Goal: Task Accomplishment & Management: Manage account settings

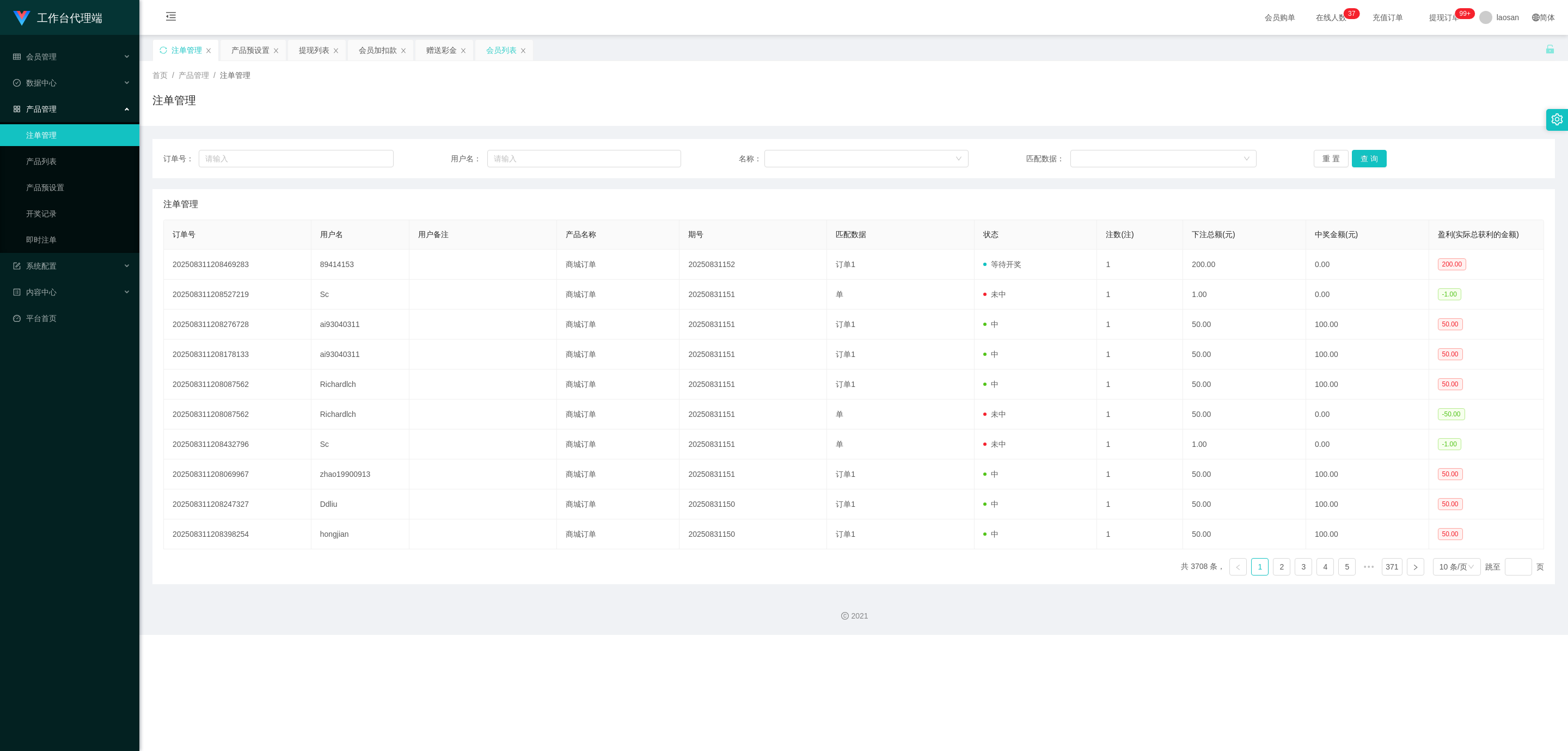
click at [497, 51] on div "会员列表" at bounding box center [502, 50] width 30 height 21
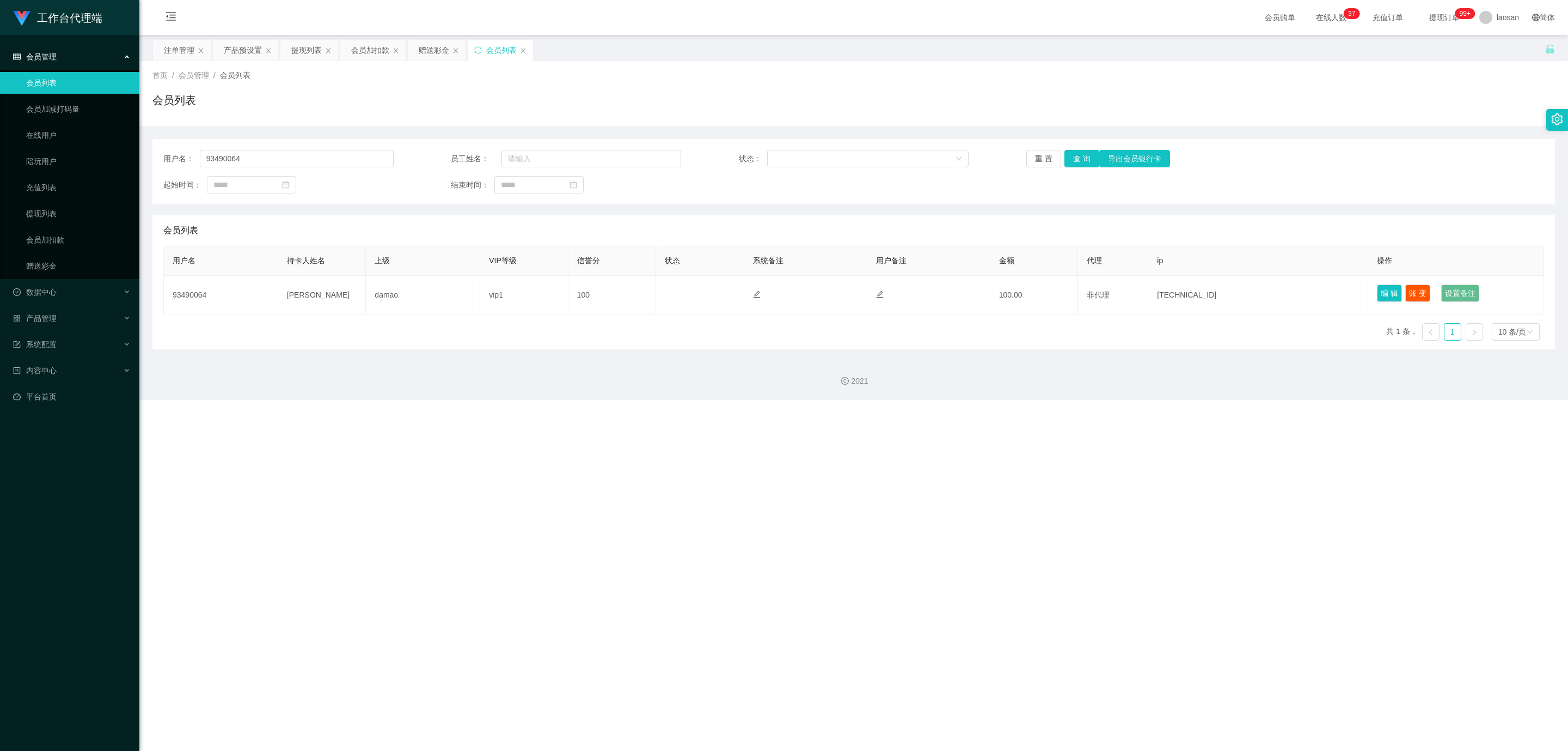
click at [341, 387] on div "2021" at bounding box center [853, 381] width 1411 height 12
click at [361, 49] on div "会员加扣款" at bounding box center [370, 50] width 38 height 21
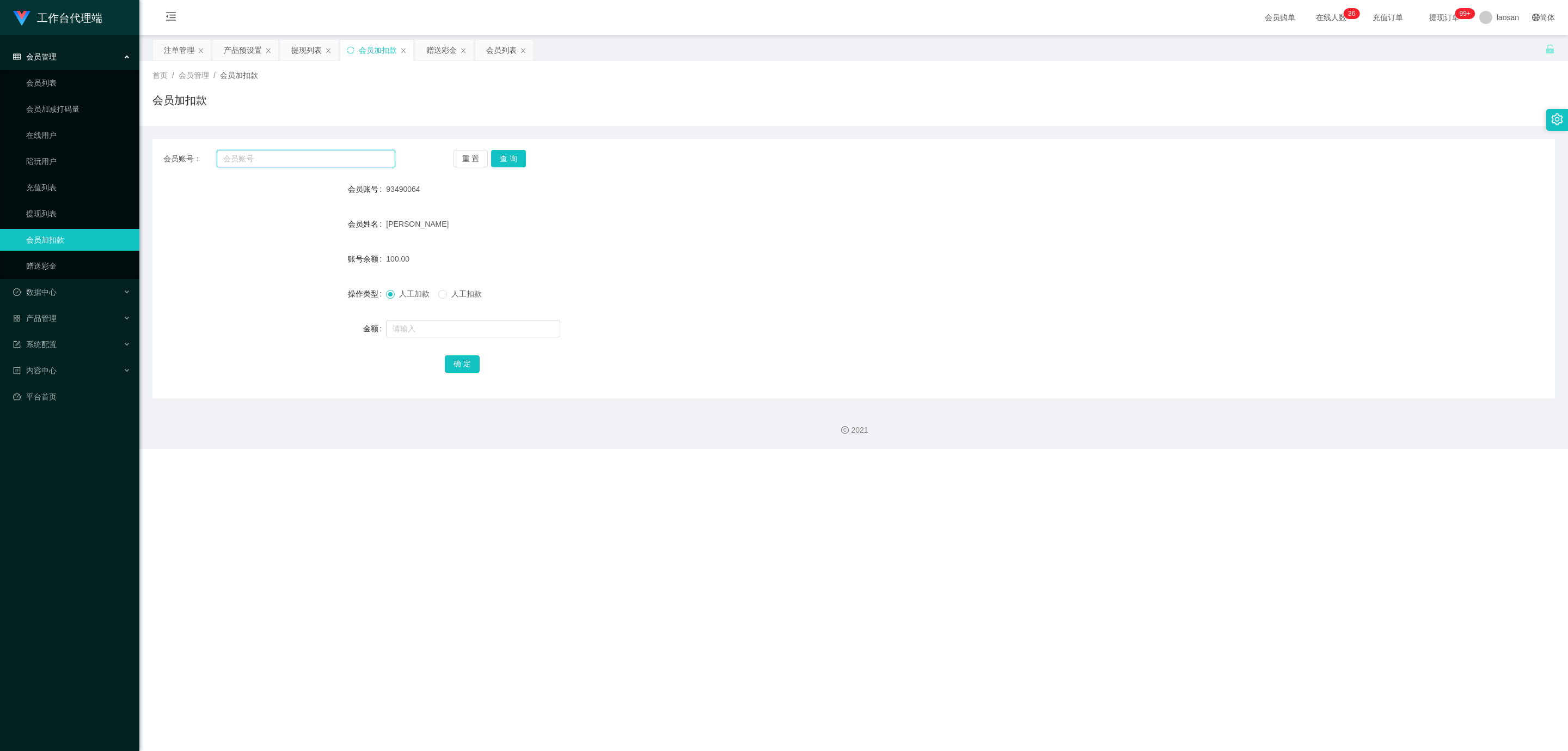
click at [254, 162] on input "text" at bounding box center [306, 158] width 178 height 18
paste input "89414153"
type input "89414153"
click at [499, 161] on button "查 询" at bounding box center [508, 158] width 35 height 18
click at [424, 328] on input "text" at bounding box center [473, 328] width 174 height 18
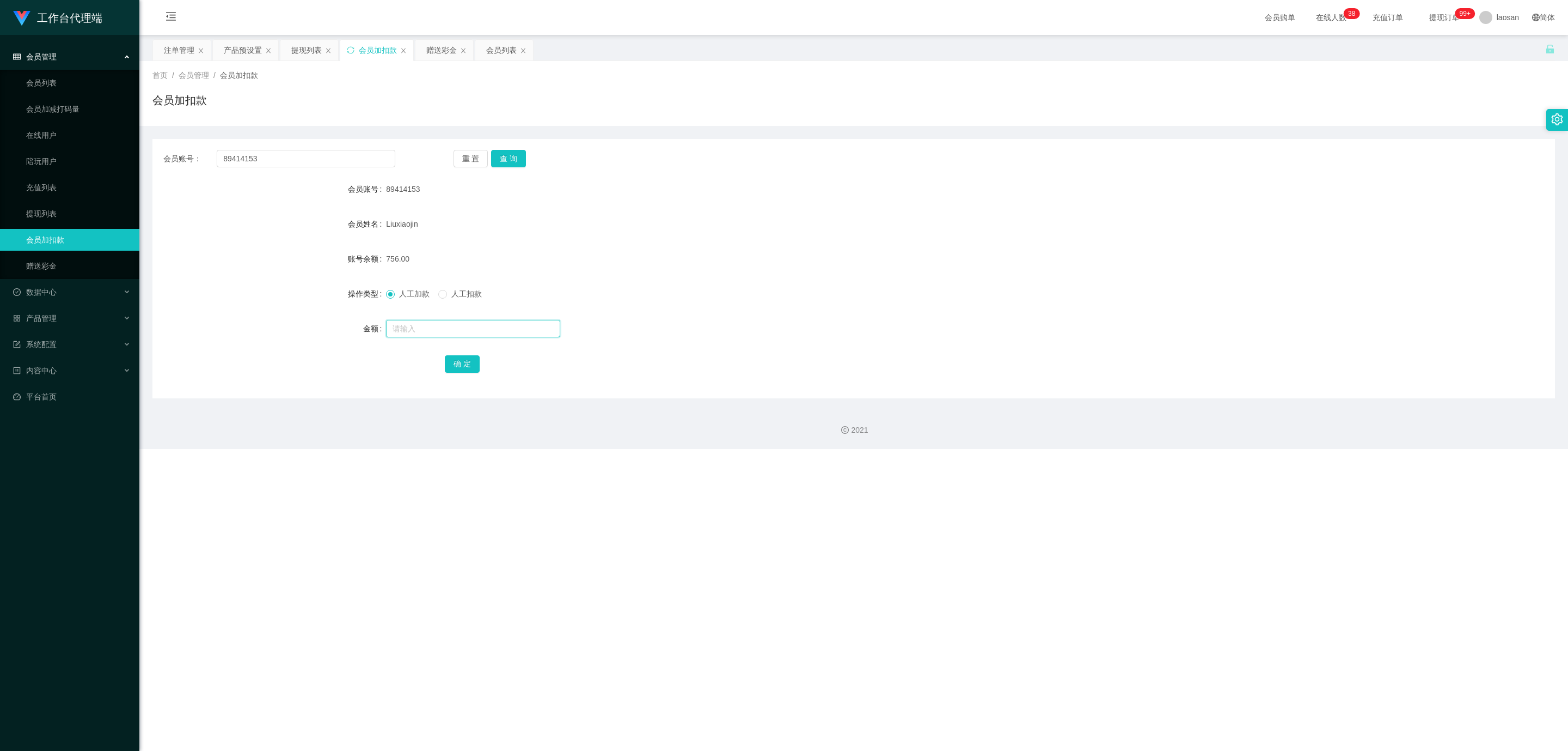
drag, startPoint x: 421, startPoint y: 325, endPoint x: 423, endPoint y: 319, distance: 6.3
click at [421, 325] on input "text" at bounding box center [473, 328] width 174 height 18
click at [416, 324] on input "text" at bounding box center [473, 328] width 174 height 18
type input "1244"
click at [457, 363] on button "确 定" at bounding box center [462, 364] width 35 height 18
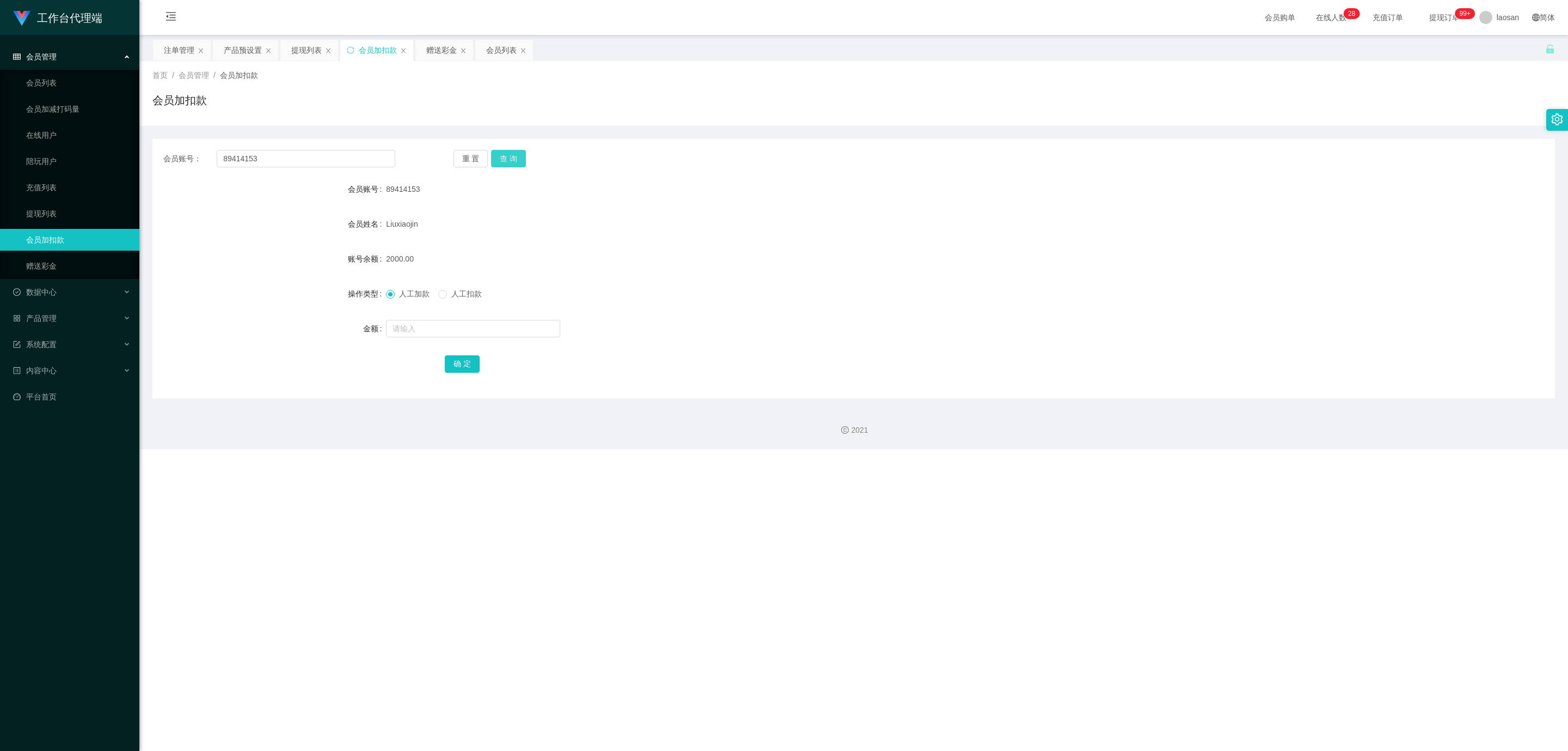
click at [508, 157] on button "查 询" at bounding box center [508, 158] width 35 height 18
click at [247, 46] on div "产品预设置" at bounding box center [243, 50] width 38 height 21
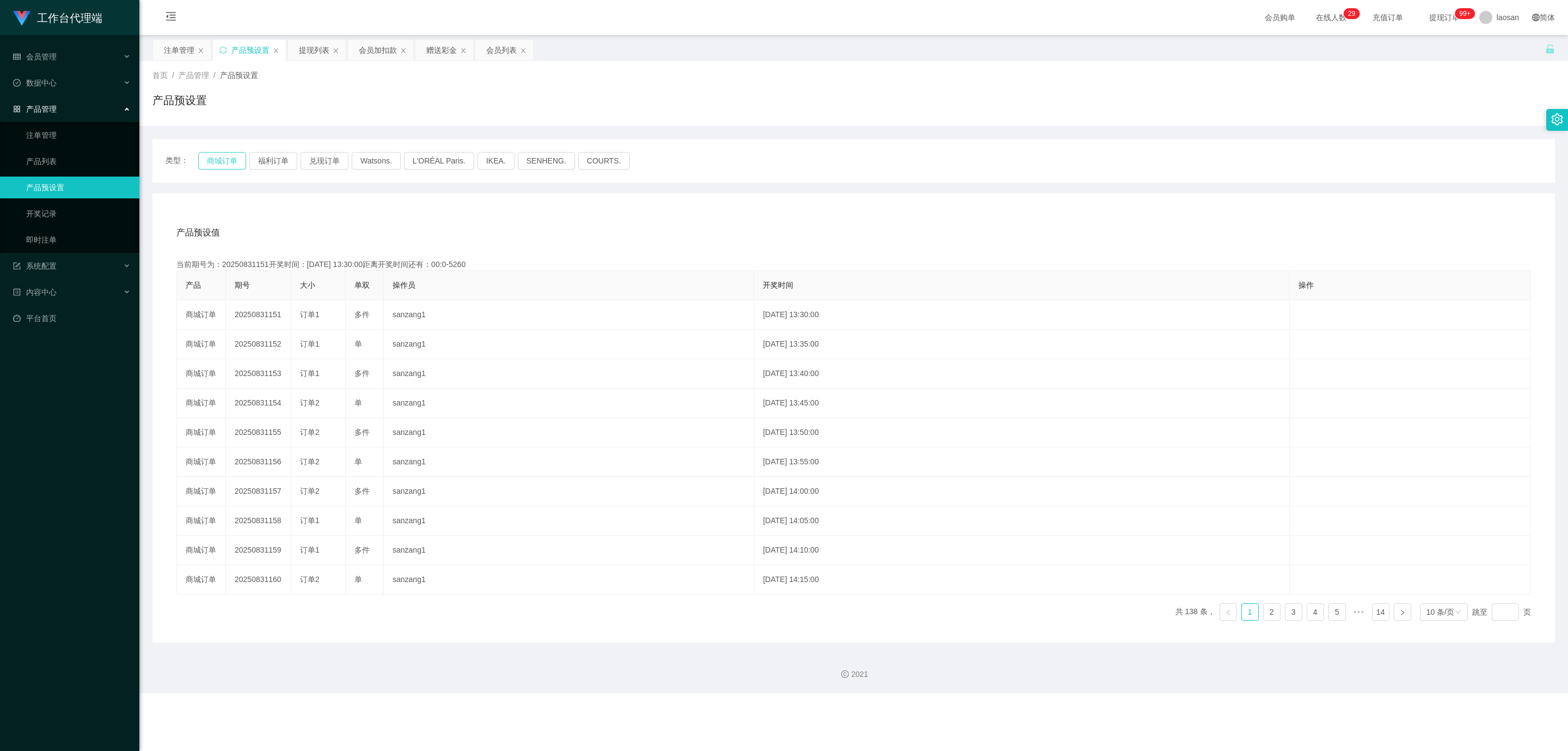
click at [209, 159] on button "商城订单" at bounding box center [222, 161] width 48 height 18
click at [431, 223] on div "产品预设值 添加期号" at bounding box center [853, 233] width 1354 height 30
click at [268, 154] on button "福利订单" at bounding box center [273, 161] width 48 height 18
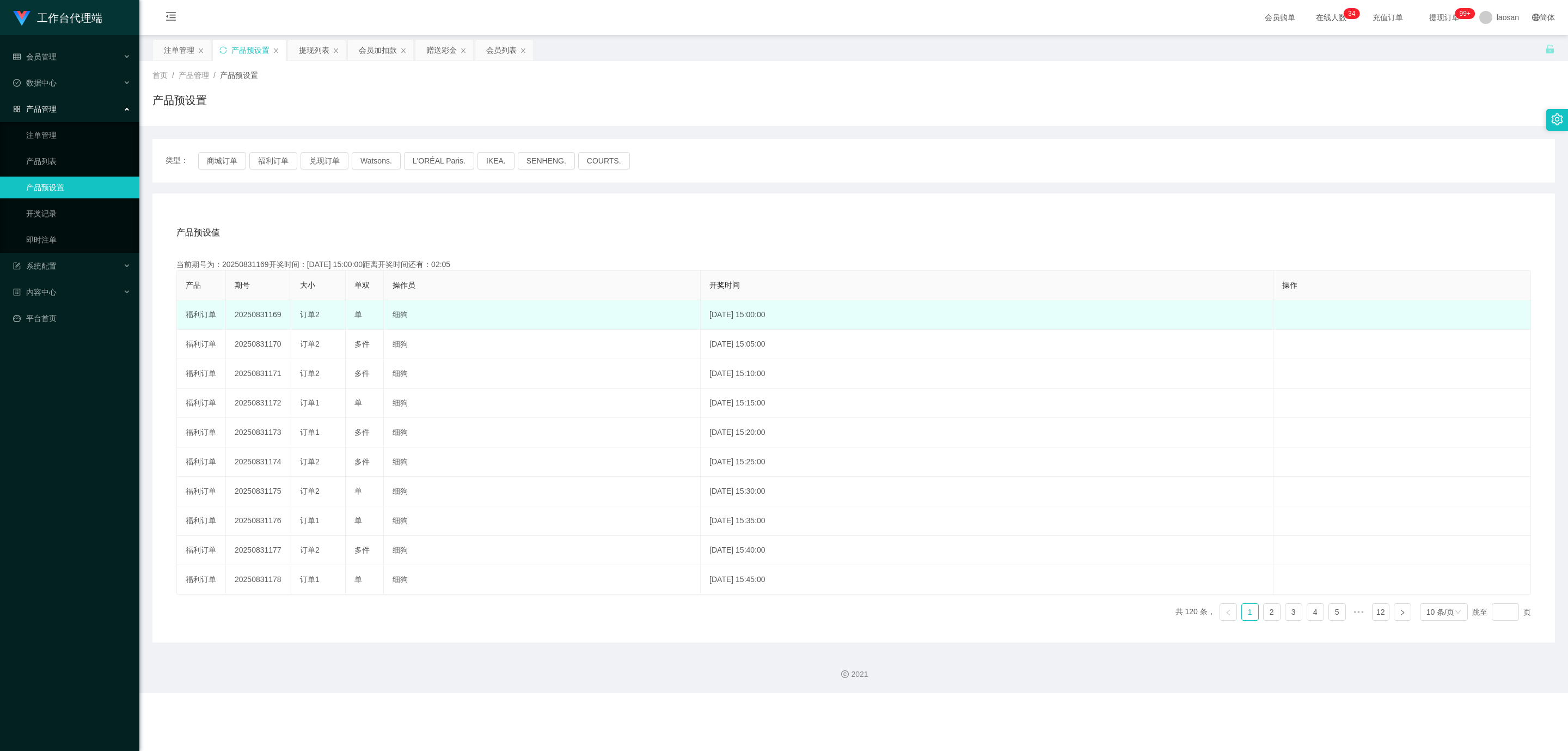
click at [268, 316] on td "20250831169" at bounding box center [258, 315] width 65 height 29
copy td "20250831169"
click at [271, 316] on td "20250831169" at bounding box center [258, 315] width 65 height 29
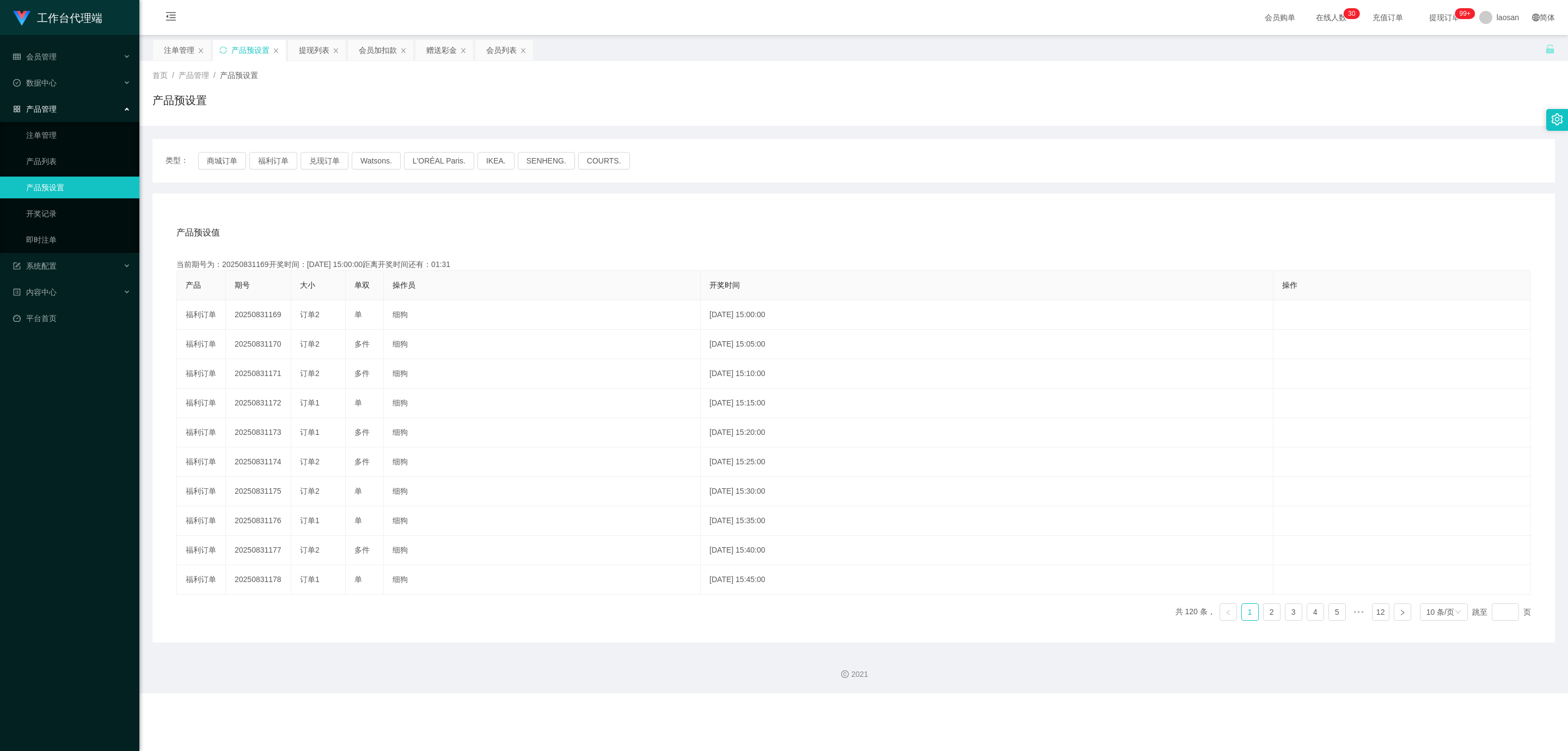
drag, startPoint x: 782, startPoint y: 195, endPoint x: 782, endPoint y: 209, distance: 14.0
click at [782, 195] on div "产品预设值 添加期号 当前期号为：20250831169开奖时间：[DATE] 15:00:00距离开奖时间还有：01:31 产品 期号 大小 单双 操作员 …" at bounding box center [853, 418] width 1402 height 449
click at [265, 162] on button "福利订单" at bounding box center [273, 161] width 48 height 18
click at [181, 48] on div "注单管理" at bounding box center [179, 50] width 30 height 21
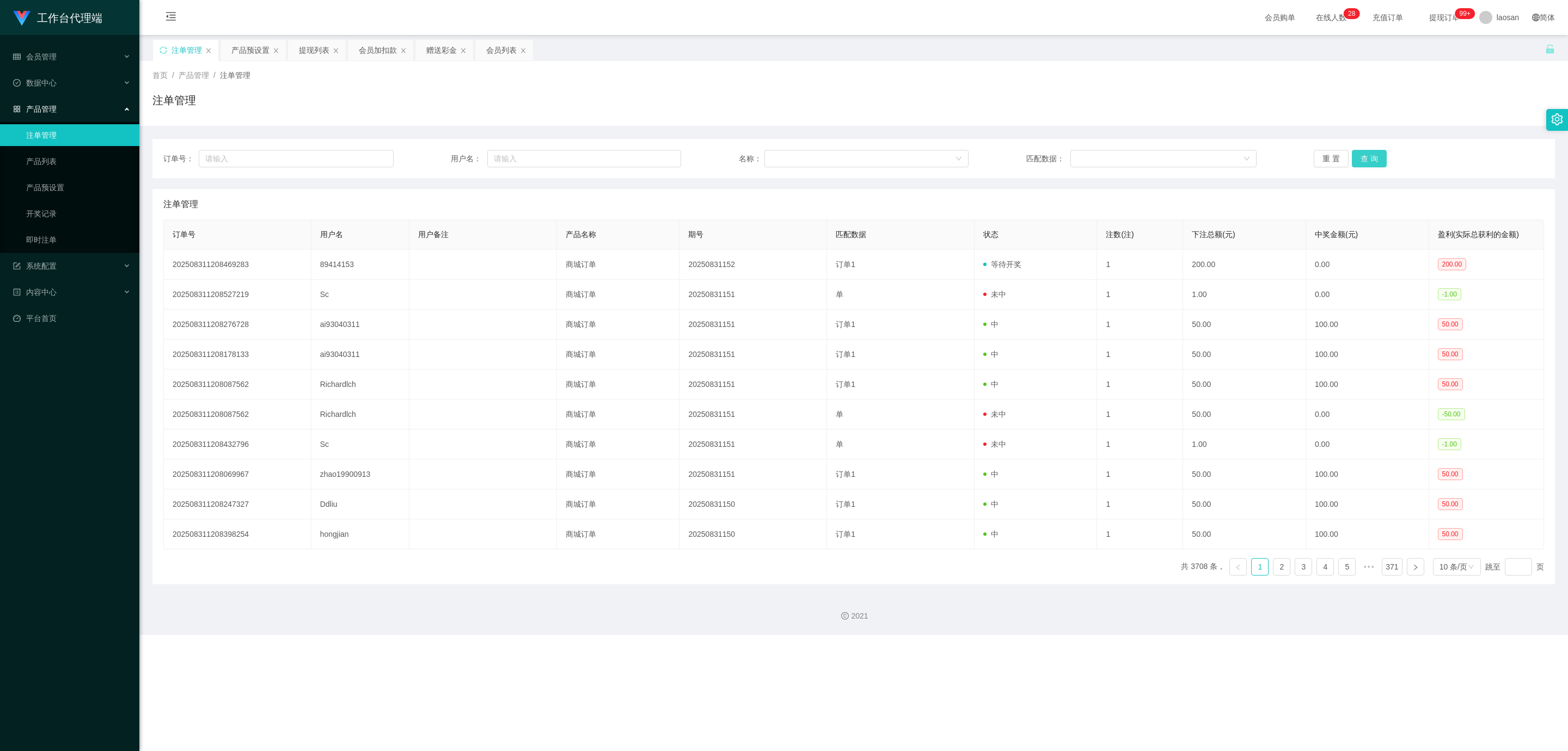
click at [1375, 159] on button "查 询" at bounding box center [1369, 158] width 35 height 18
click at [1374, 159] on button "查 询" at bounding box center [1369, 158] width 35 height 18
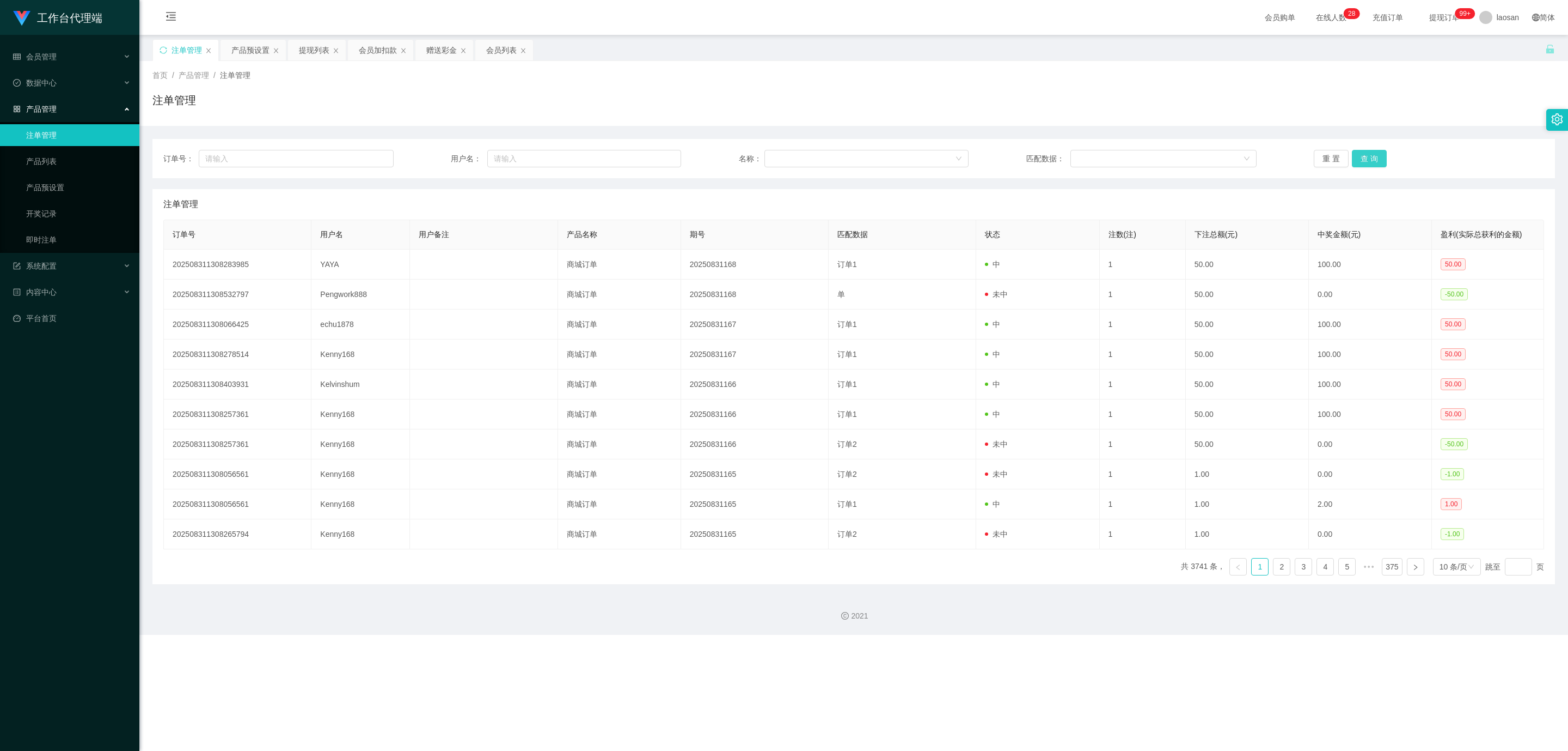
click at [1374, 159] on button "查 询" at bounding box center [1369, 158] width 35 height 18
click at [1374, 159] on div "重 置 查 询" at bounding box center [1429, 158] width 230 height 18
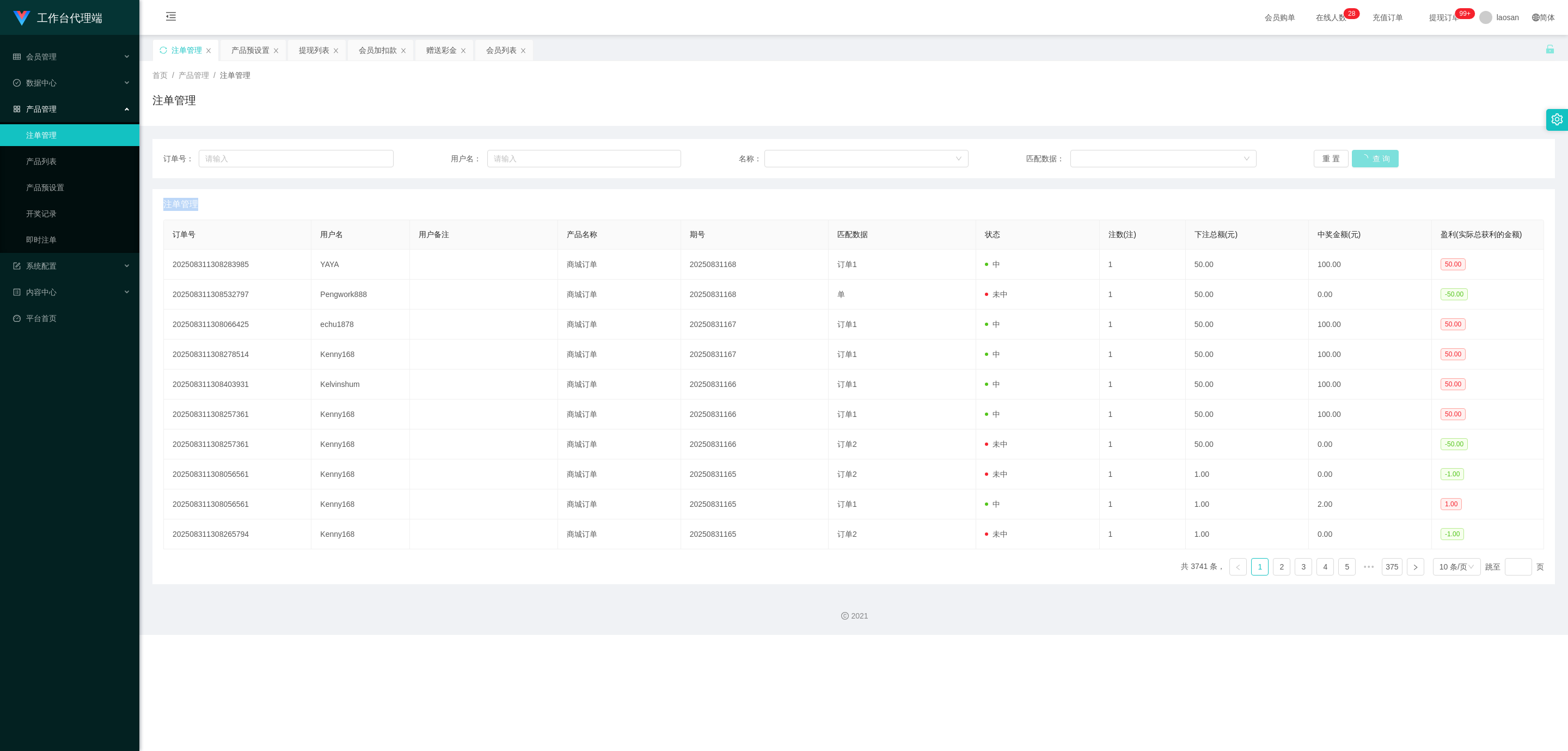
click at [1374, 159] on div "重 置 查 询" at bounding box center [1429, 158] width 230 height 18
click at [1374, 159] on button "查 询" at bounding box center [1369, 158] width 35 height 18
click at [1374, 159] on div "重 置 查 询" at bounding box center [1429, 158] width 230 height 18
click at [1374, 159] on button "查 询" at bounding box center [1369, 158] width 35 height 18
click at [1374, 159] on div "重 置 查 询" at bounding box center [1429, 158] width 230 height 18
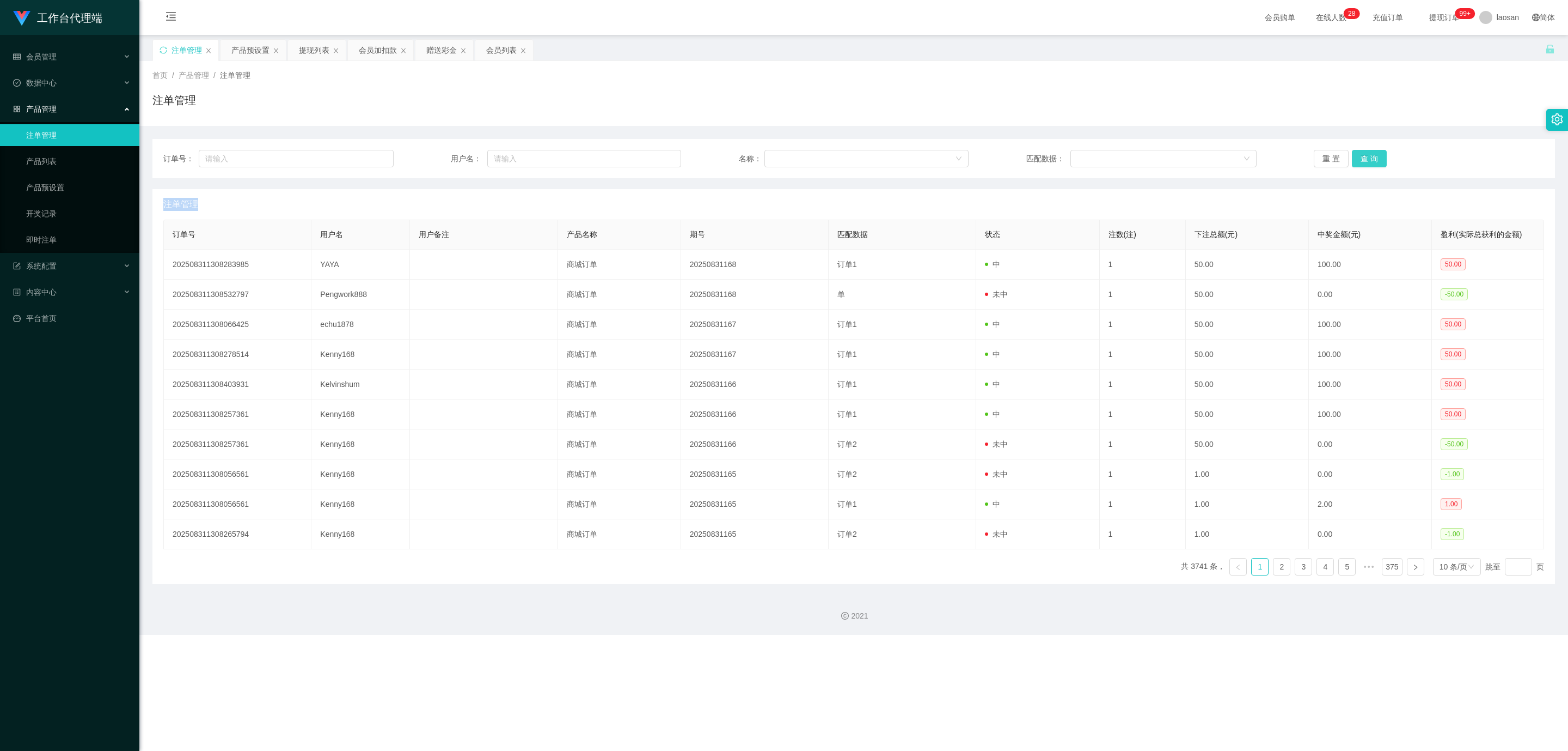
click at [1374, 159] on button "查 询" at bounding box center [1369, 158] width 35 height 18
click at [1374, 159] on div "重 置 查 询" at bounding box center [1429, 158] width 230 height 18
click at [1374, 159] on button "查 询" at bounding box center [1369, 158] width 35 height 18
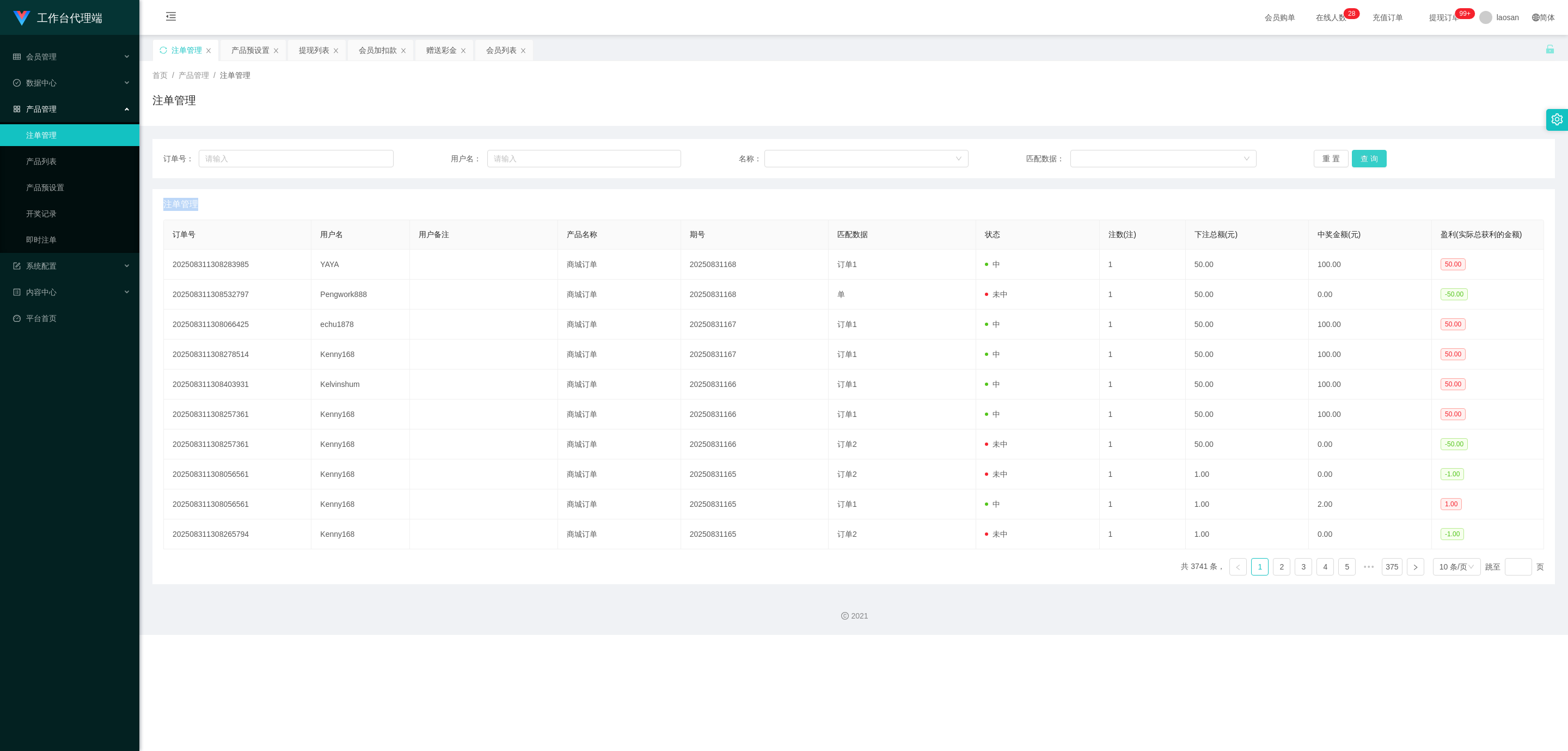
click at [1374, 159] on div "重 置 查 询" at bounding box center [1429, 158] width 230 height 18
click at [1374, 159] on button "查 询" at bounding box center [1369, 158] width 35 height 18
click at [1374, 159] on button "查 询" at bounding box center [1375, 158] width 47 height 18
click at [1374, 159] on div "重 置 查 询" at bounding box center [1429, 158] width 230 height 18
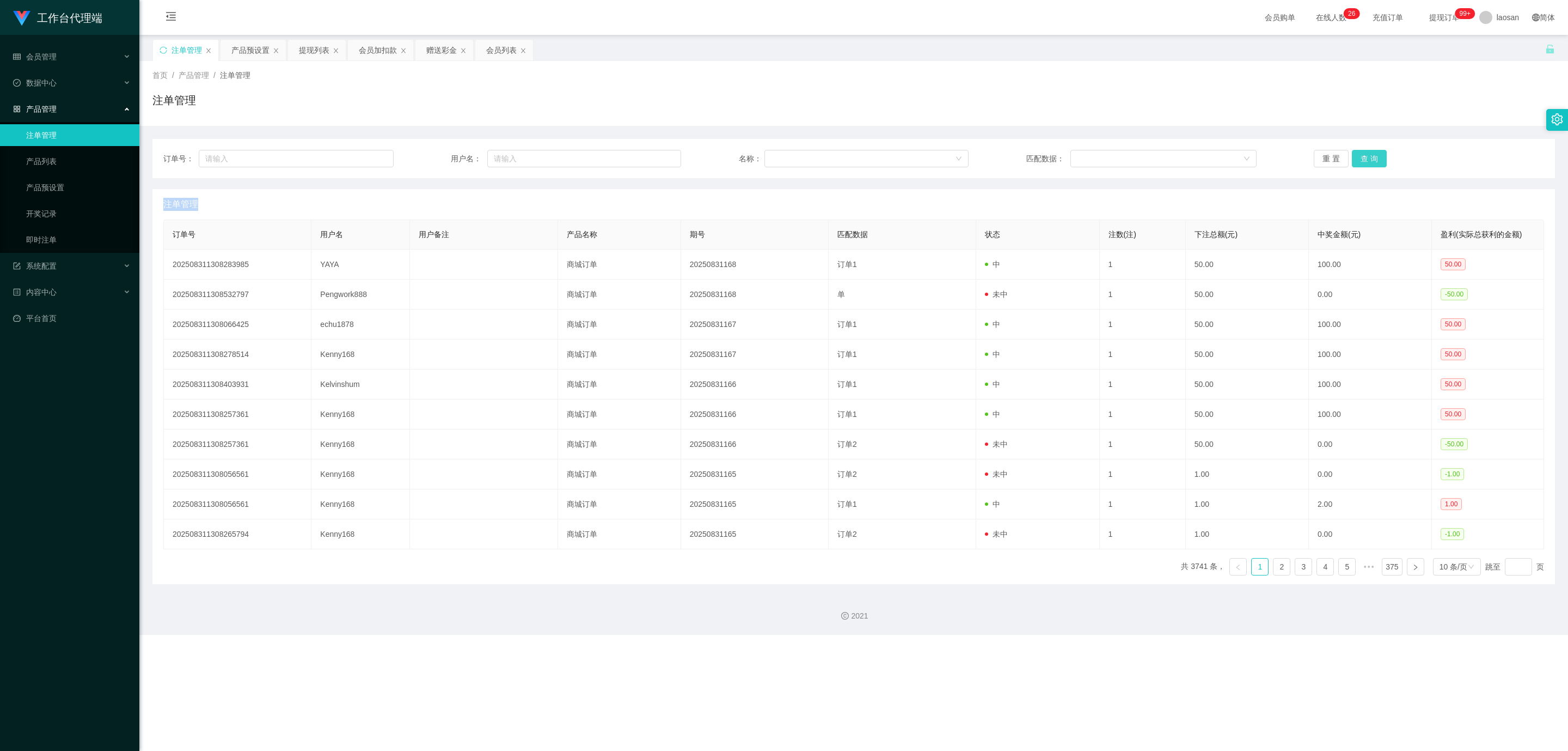
click at [1374, 159] on button "查 询" at bounding box center [1369, 158] width 35 height 18
click at [1374, 159] on button "查 询" at bounding box center [1375, 158] width 47 height 18
click at [1374, 159] on div "重 置 查 询" at bounding box center [1429, 158] width 230 height 18
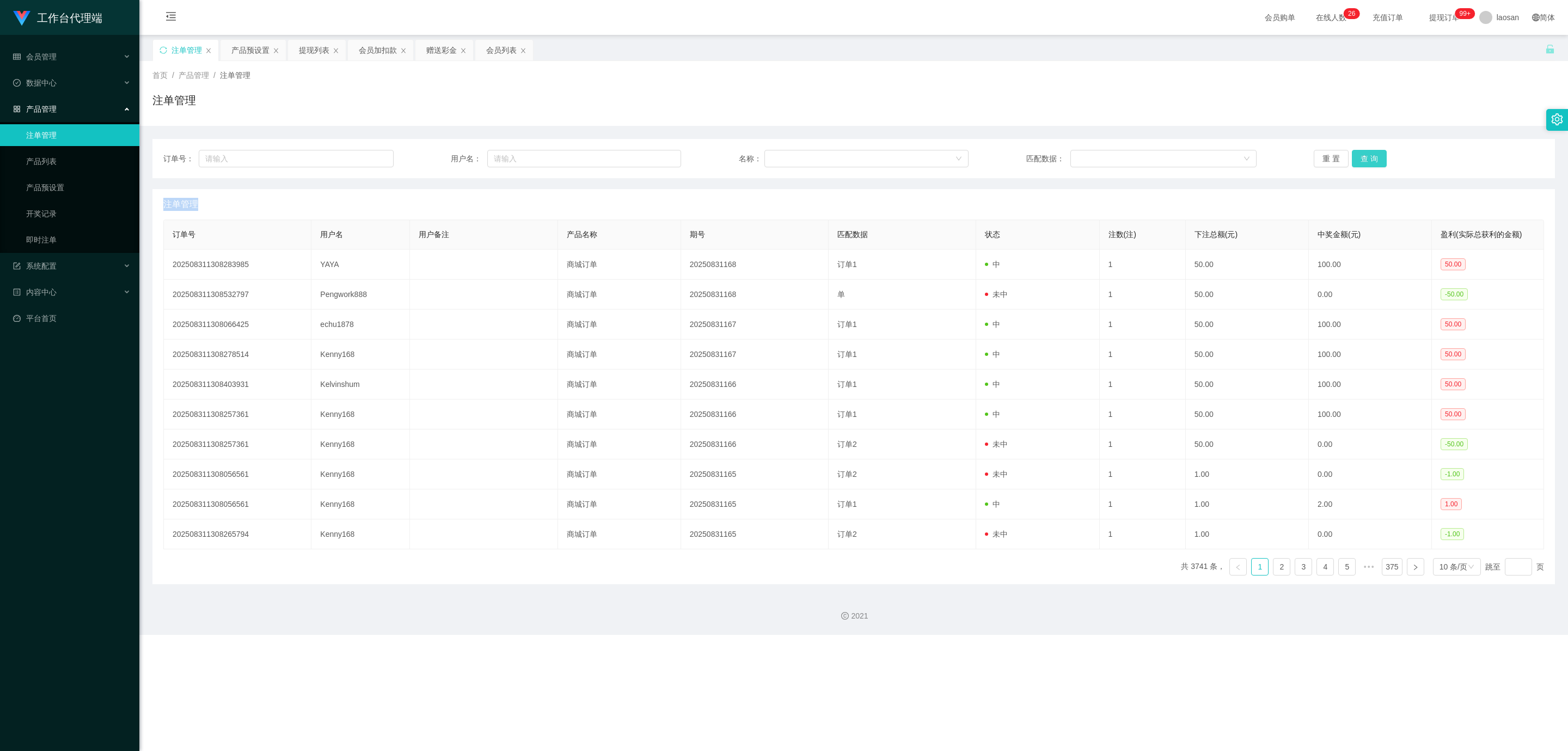
click at [1374, 159] on button "查 询" at bounding box center [1369, 158] width 35 height 18
click at [1374, 159] on button "查 询" at bounding box center [1375, 158] width 47 height 18
click at [1374, 159] on div "重 置 查 询" at bounding box center [1429, 158] width 230 height 18
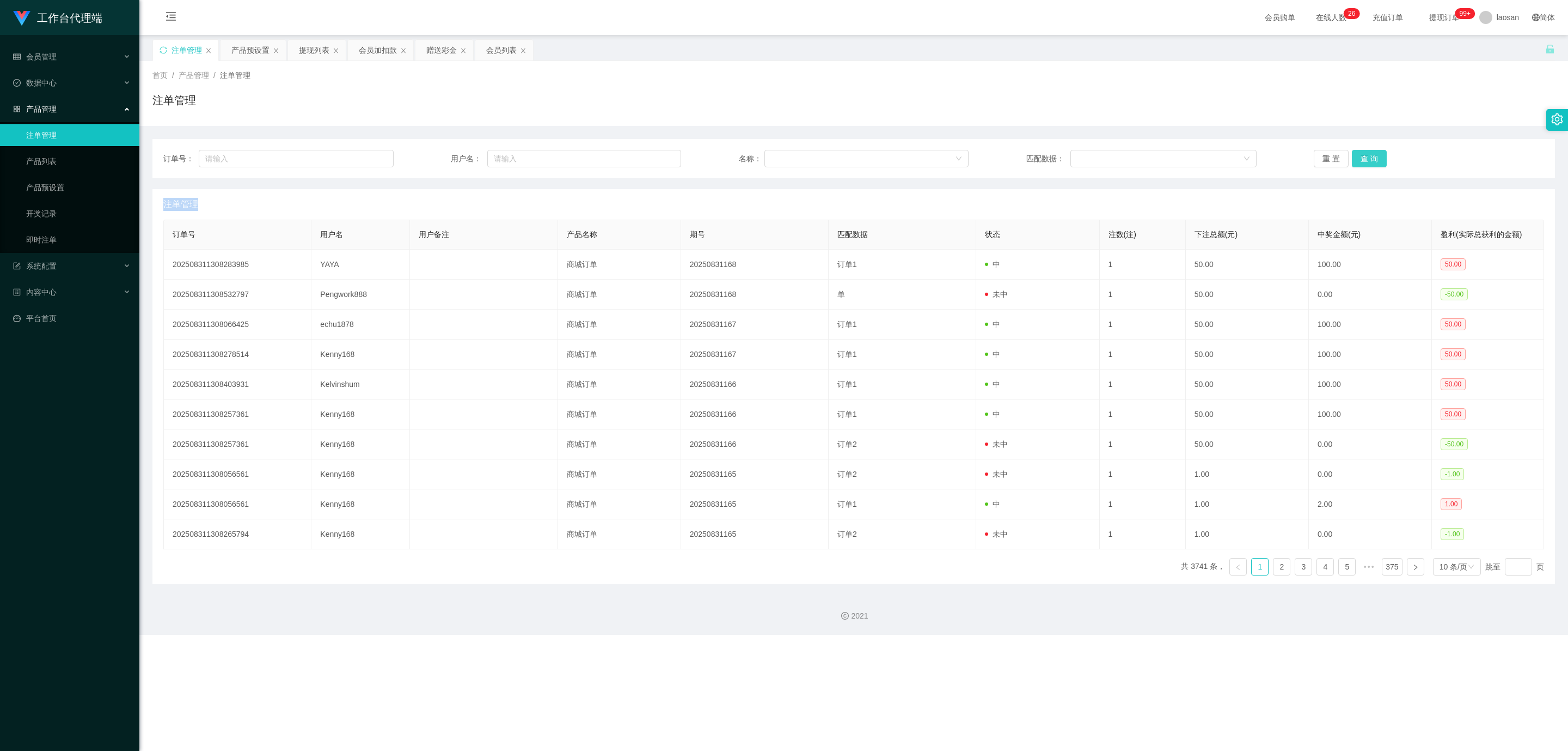
click at [1374, 159] on button "查 询" at bounding box center [1369, 158] width 35 height 18
click at [1374, 159] on button "查 询" at bounding box center [1375, 158] width 47 height 18
click at [1374, 159] on button "查 询" at bounding box center [1369, 158] width 35 height 18
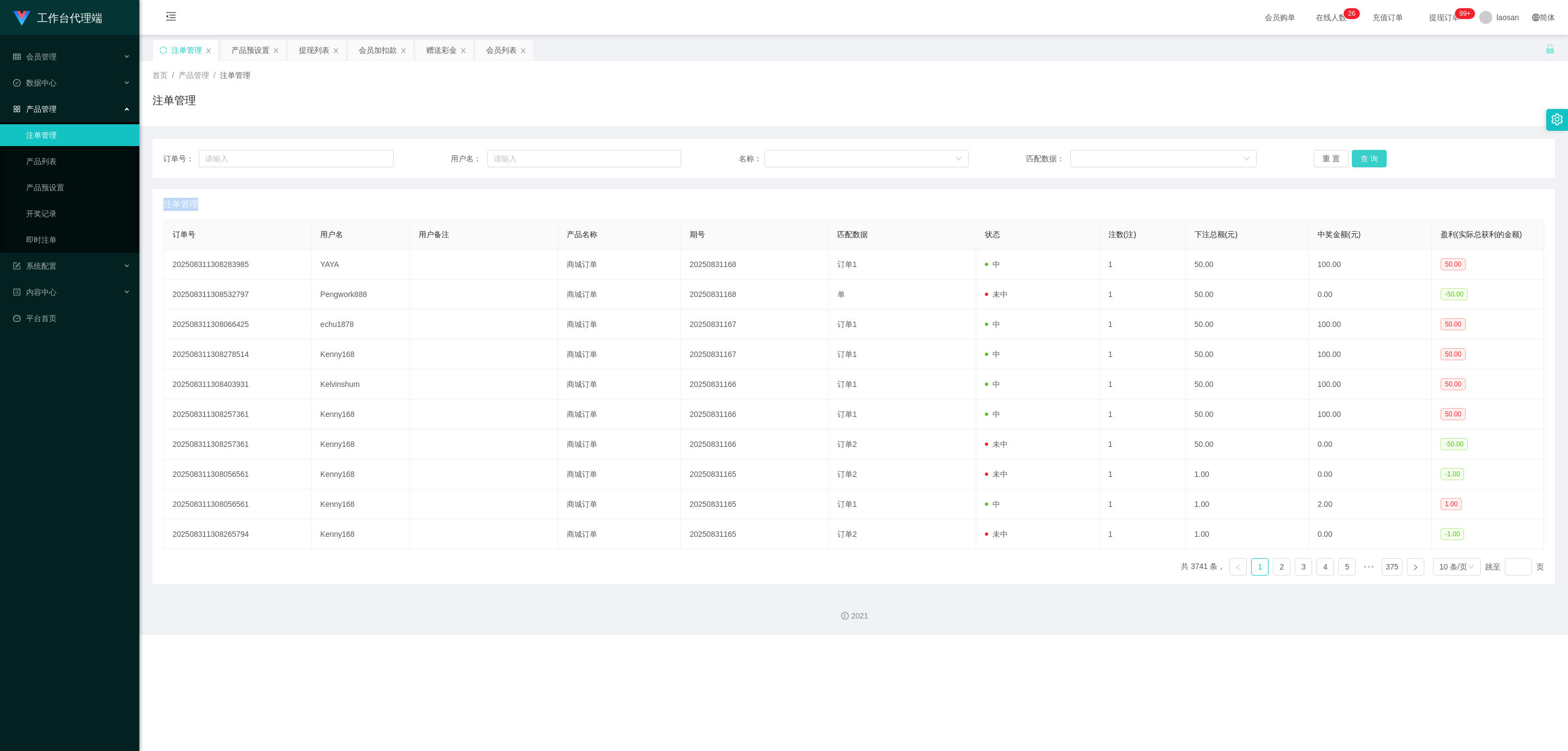
click at [1374, 159] on button "查 询" at bounding box center [1369, 158] width 35 height 18
click at [1366, 157] on button "查 询" at bounding box center [1369, 158] width 35 height 18
click at [1392, 158] on div "重 置 查 询" at bounding box center [1429, 158] width 230 height 18
click at [1384, 158] on div "重 置 查 询" at bounding box center [1429, 158] width 230 height 18
click at [1365, 163] on button "查 询" at bounding box center [1369, 158] width 35 height 18
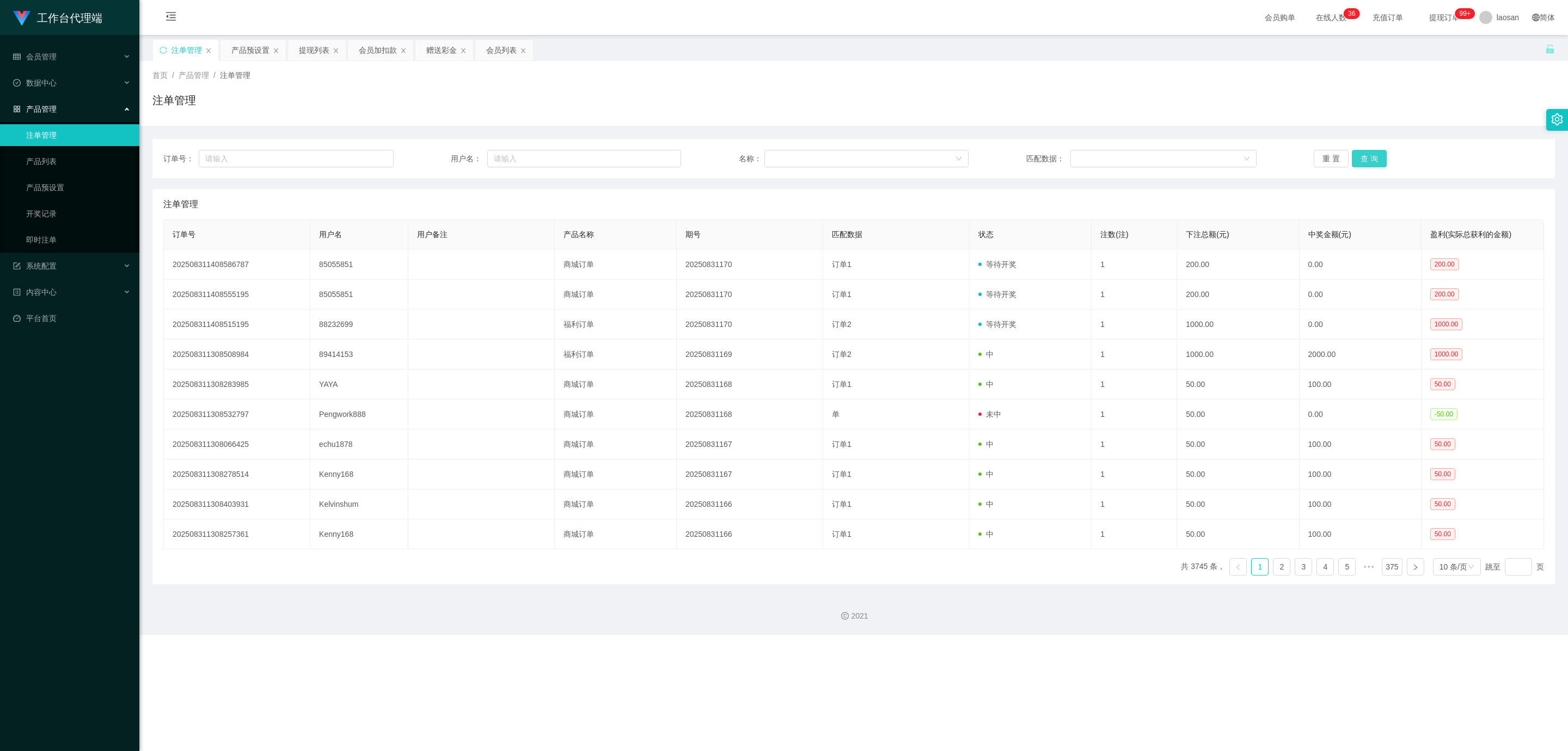
click at [1370, 160] on button "查 询" at bounding box center [1369, 158] width 35 height 18
click at [379, 52] on div "会员加扣款" at bounding box center [377, 50] width 38 height 21
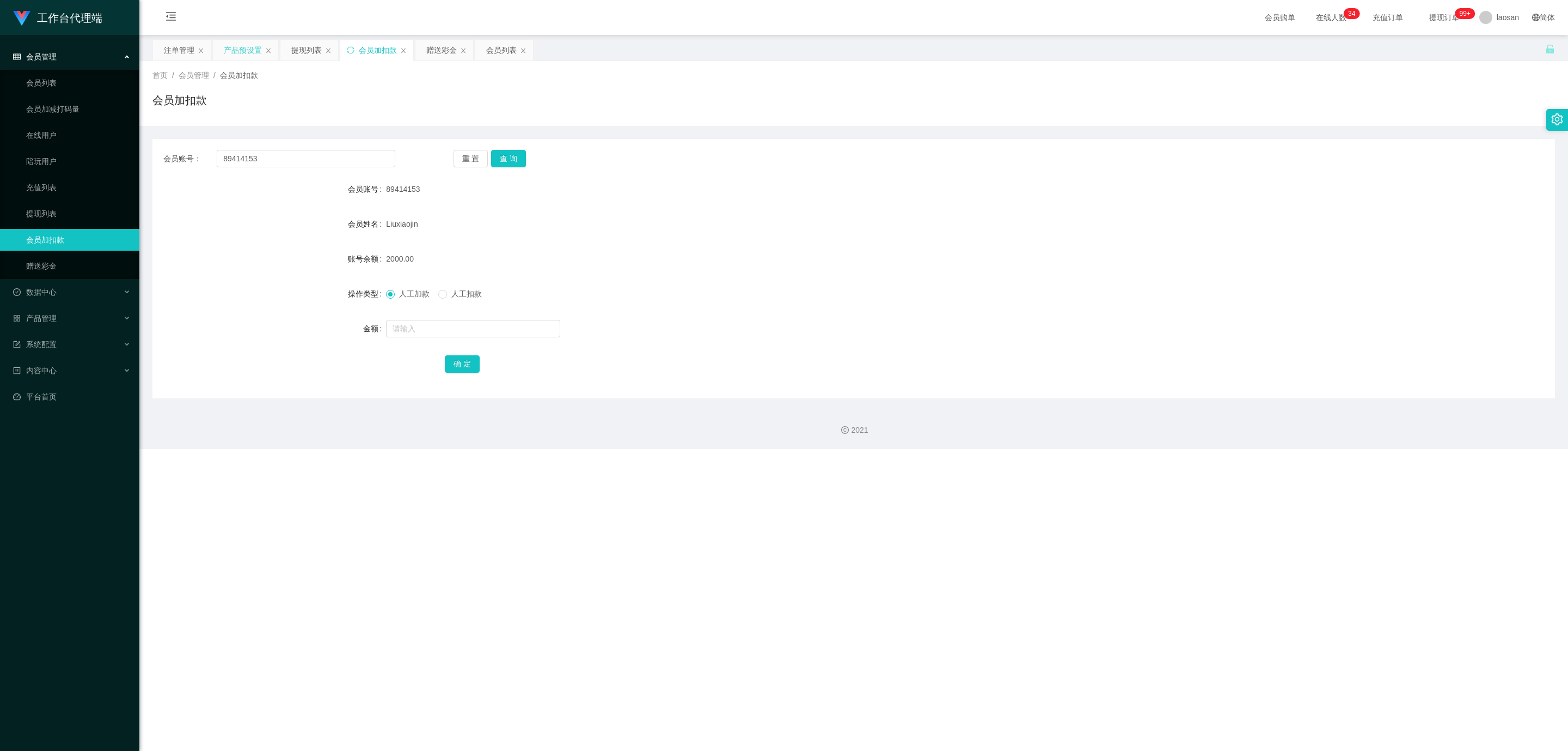
click at [236, 54] on div "产品预设置" at bounding box center [243, 50] width 38 height 21
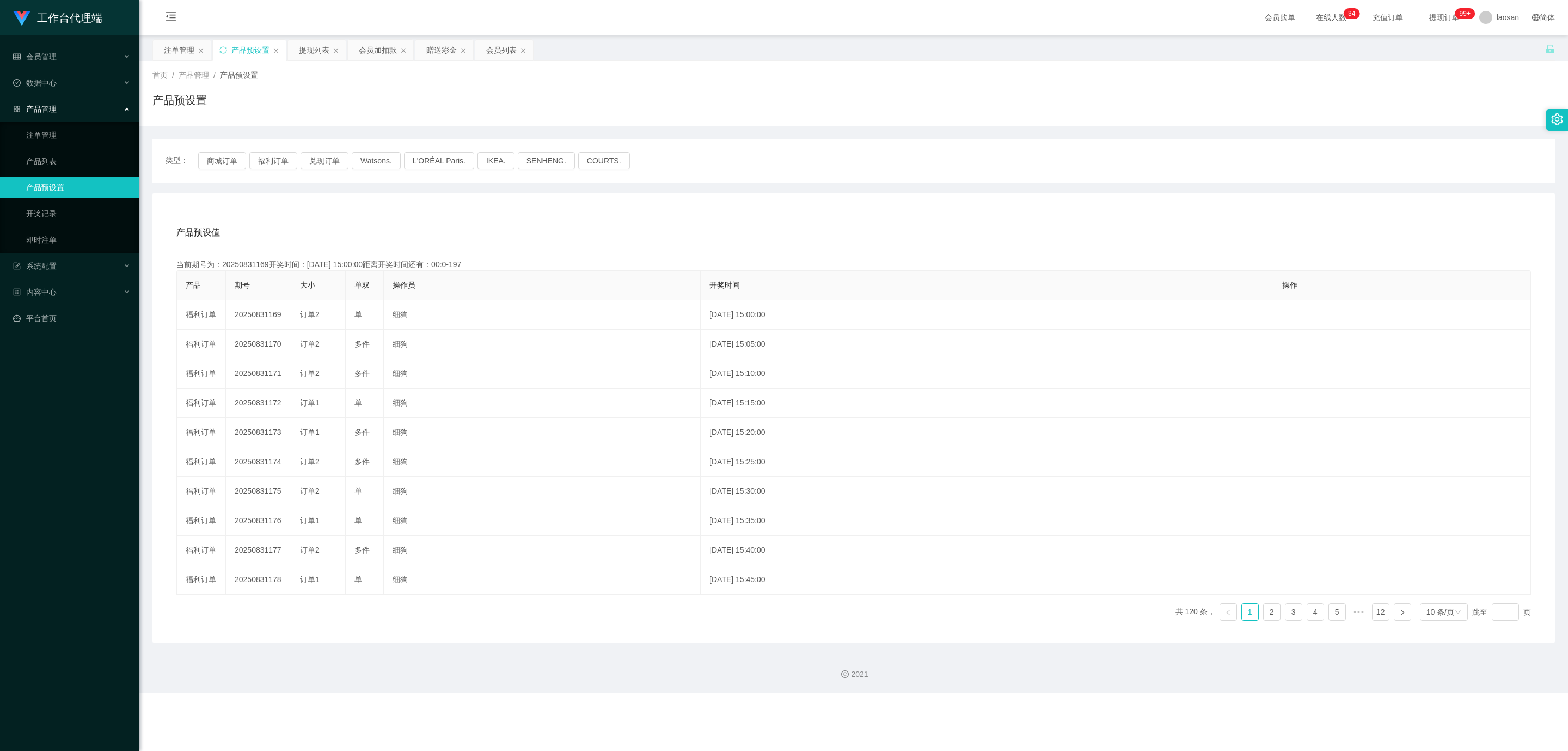
click at [177, 38] on main "关闭左侧 关闭右侧 关闭其它 刷新页面 注单管理 产品预设置 提现列表 会员加扣款 赠送彩金 会员列表 首页 / 产品管理 / 产品预设置 / 产品预设置 类…" at bounding box center [853, 338] width 1429 height 607
click at [172, 46] on div "注单管理" at bounding box center [179, 50] width 30 height 21
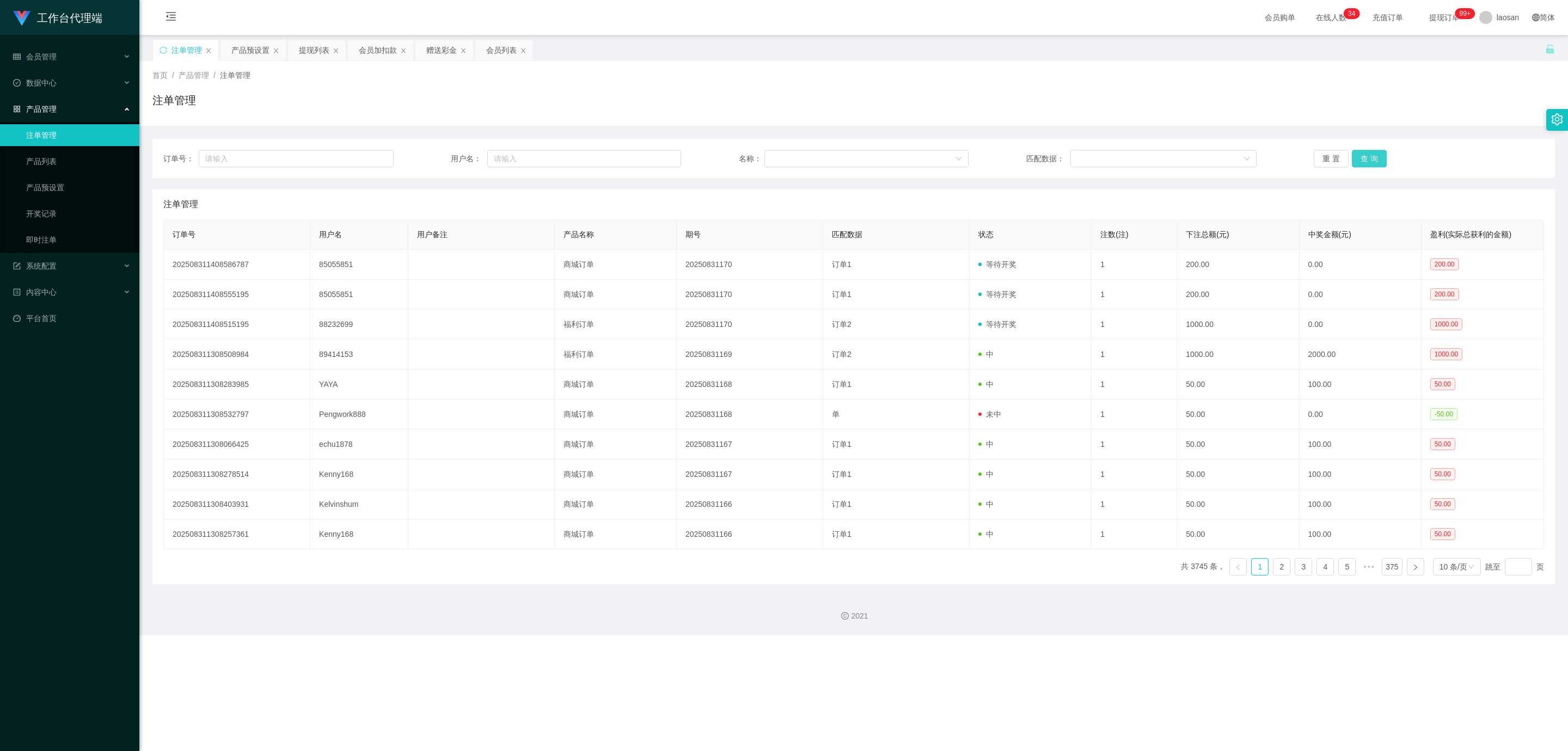
click at [1359, 158] on button "查 询" at bounding box center [1369, 158] width 35 height 18
